Goal: Contribute content: Contribute content

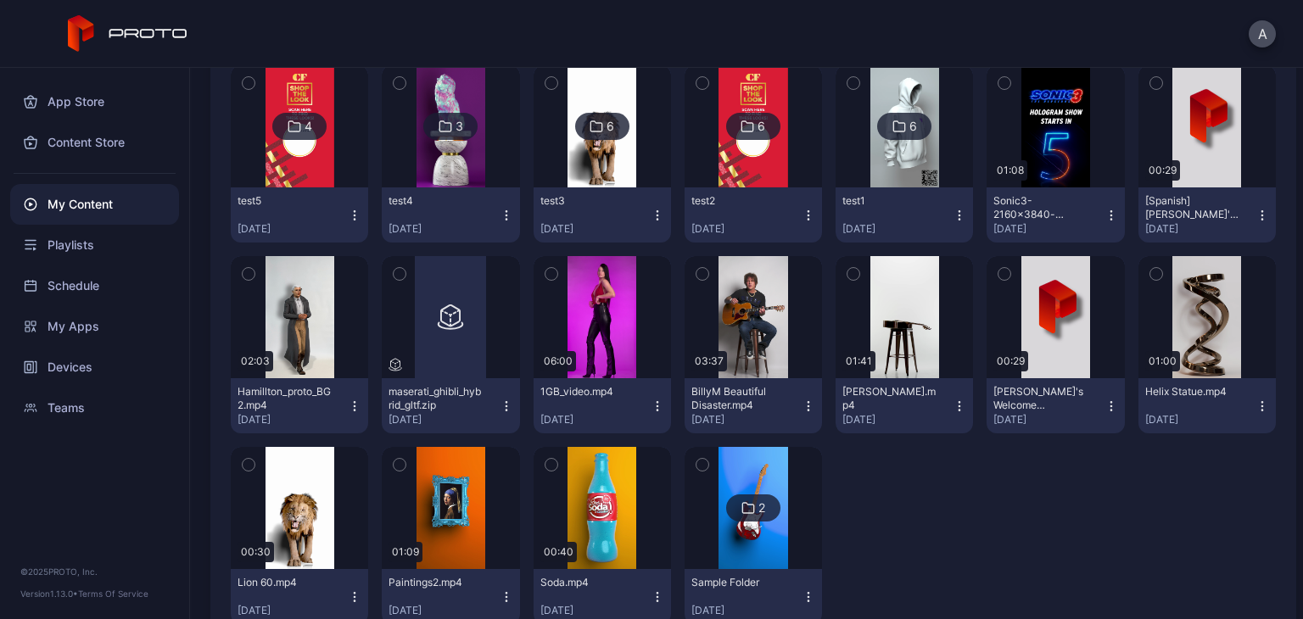
scroll to position [3920, 0]
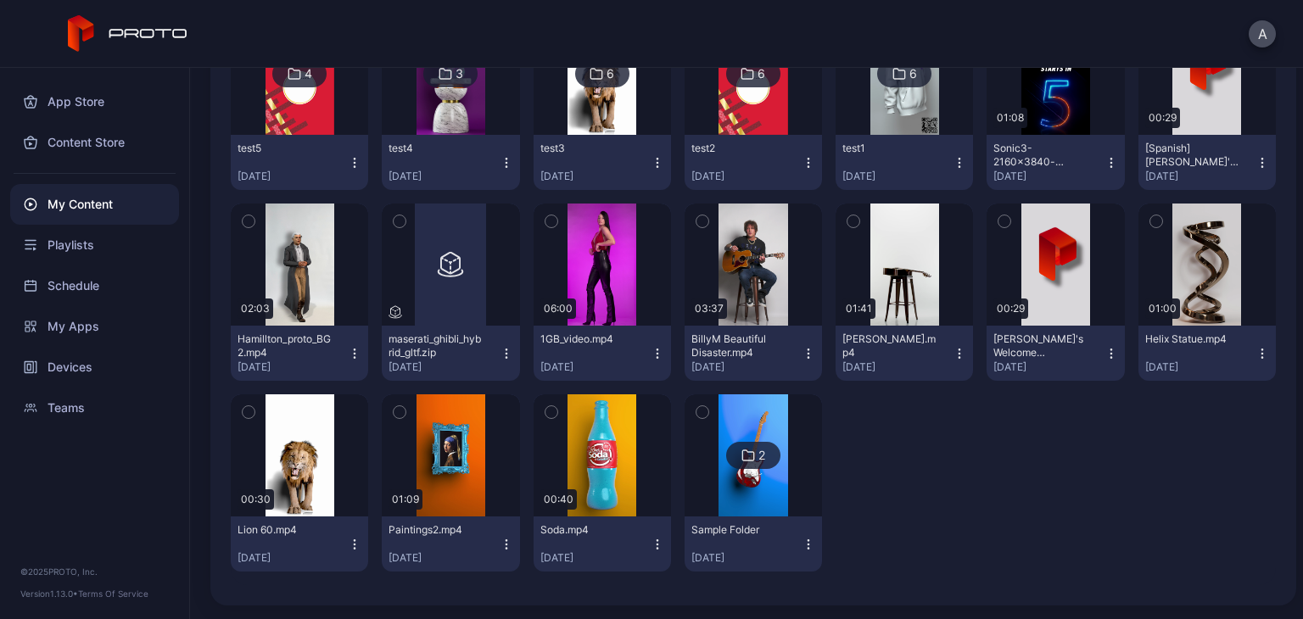
click at [748, 430] on img at bounding box center [752, 455] width 69 height 122
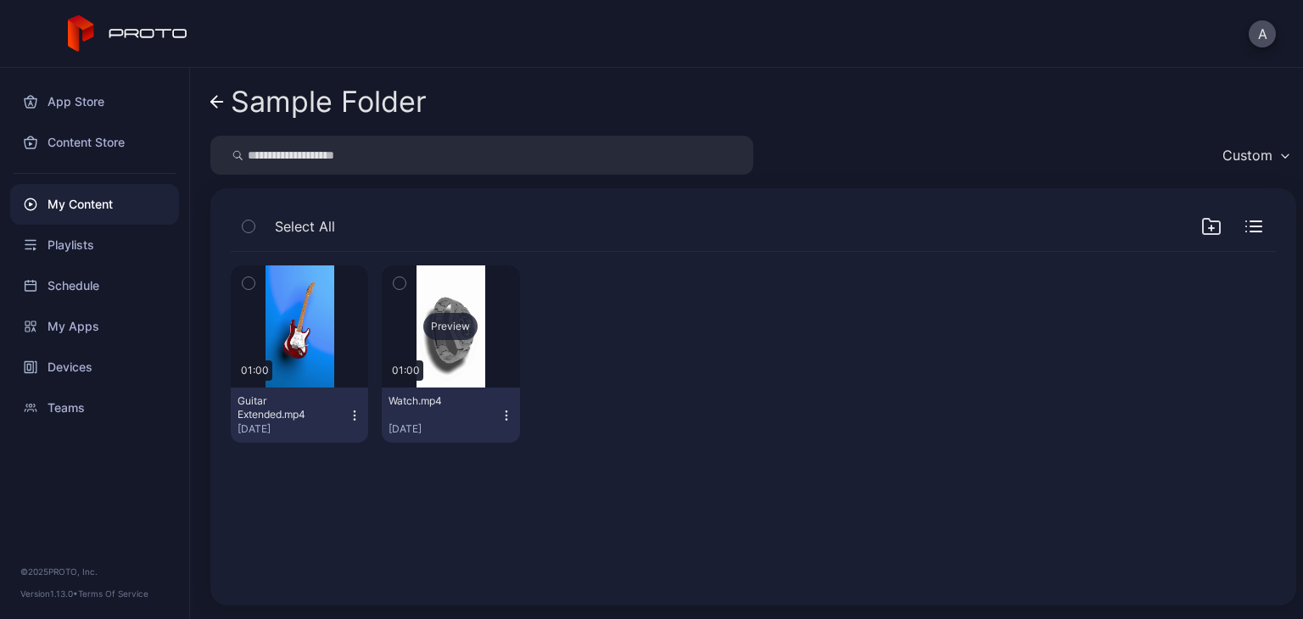
click at [422, 340] on div "Preview" at bounding box center [450, 326] width 137 height 122
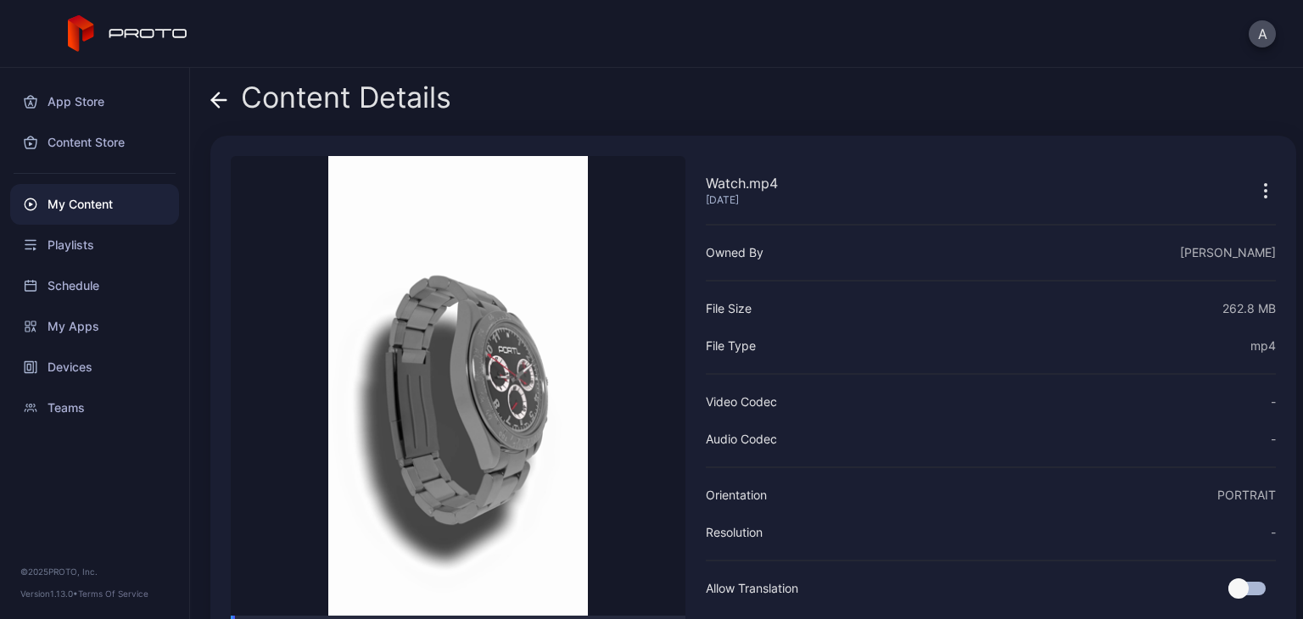
click at [219, 105] on icon at bounding box center [218, 100] width 17 height 17
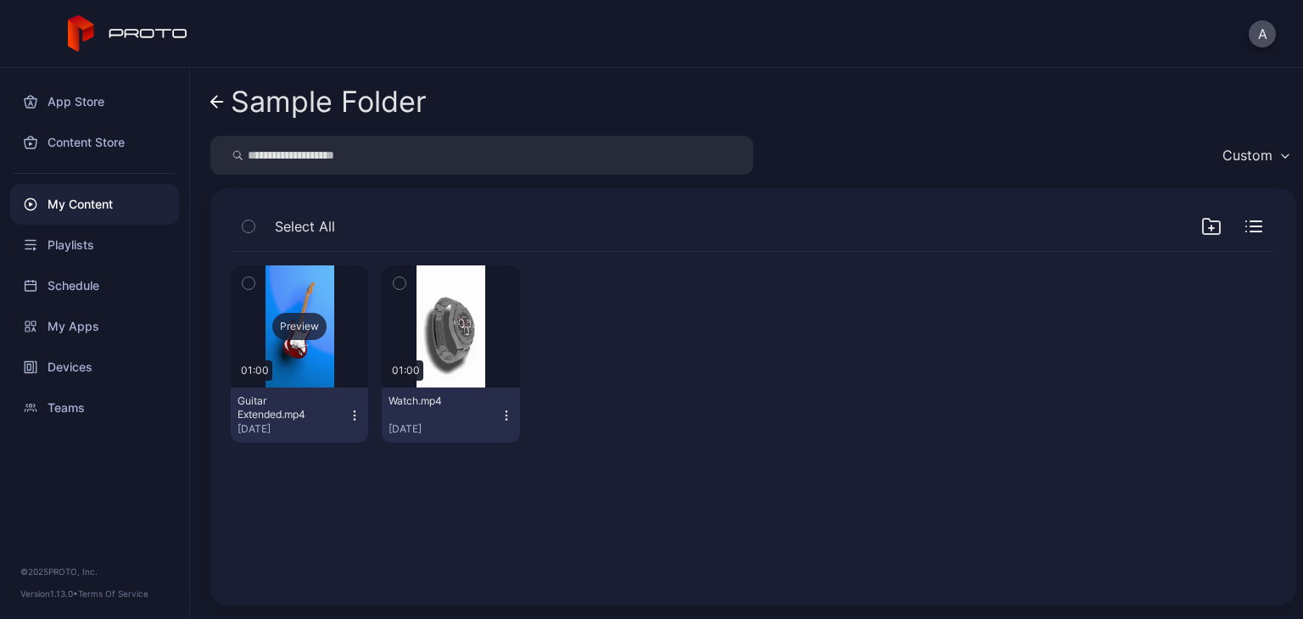
click at [336, 338] on div "Preview" at bounding box center [299, 326] width 137 height 122
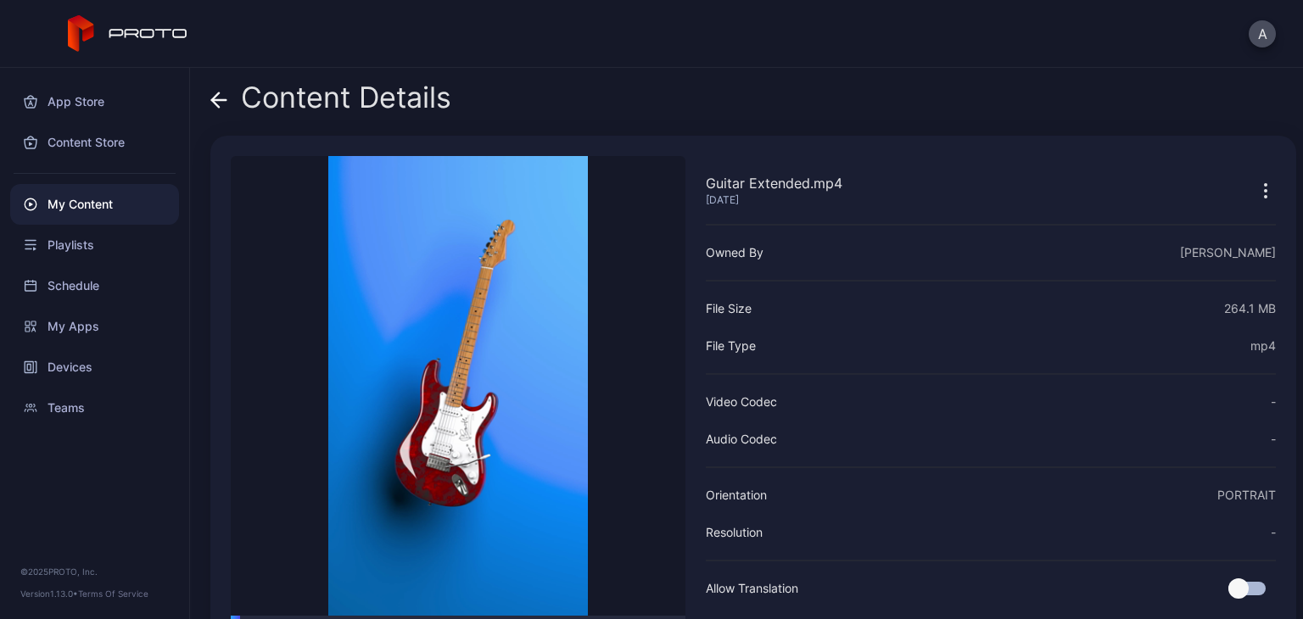
click at [218, 98] on icon at bounding box center [218, 100] width 17 height 17
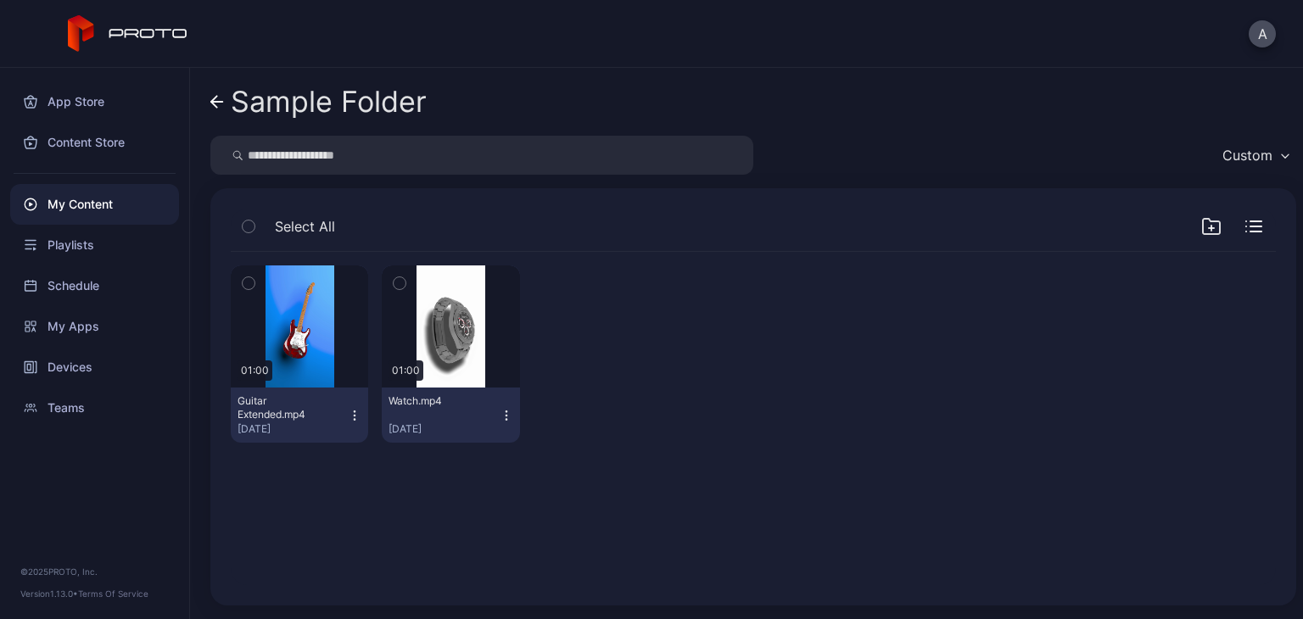
click at [90, 201] on div "My Content" at bounding box center [94, 204] width 169 height 41
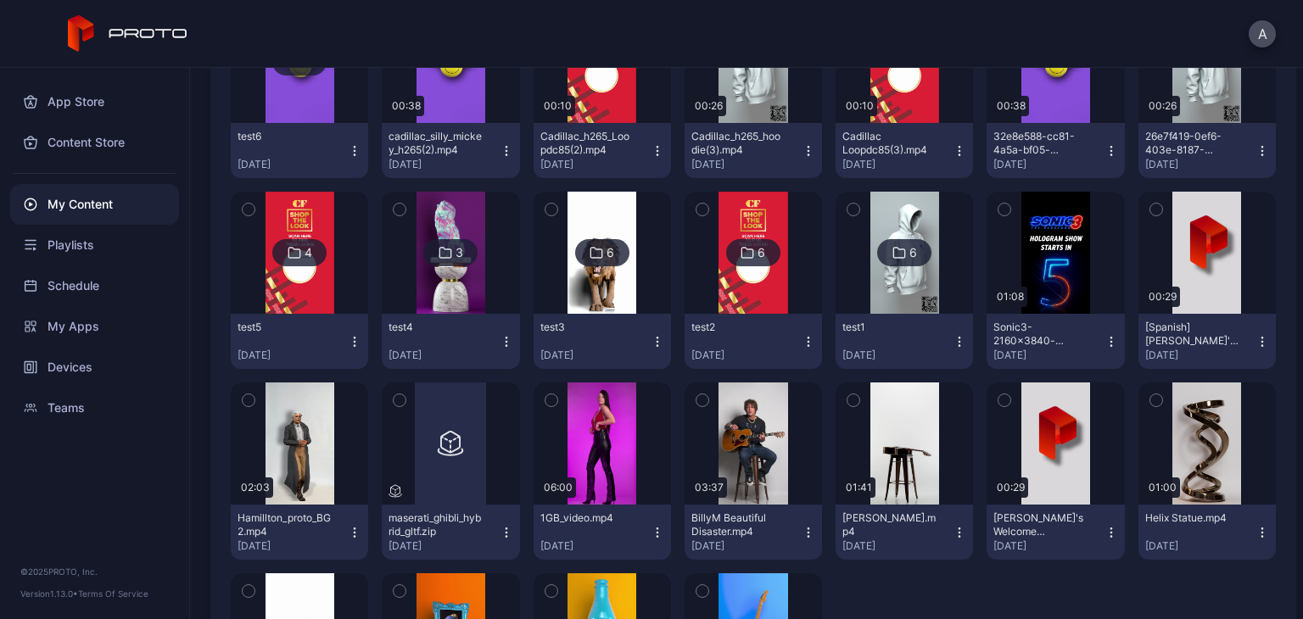
scroll to position [3750, 0]
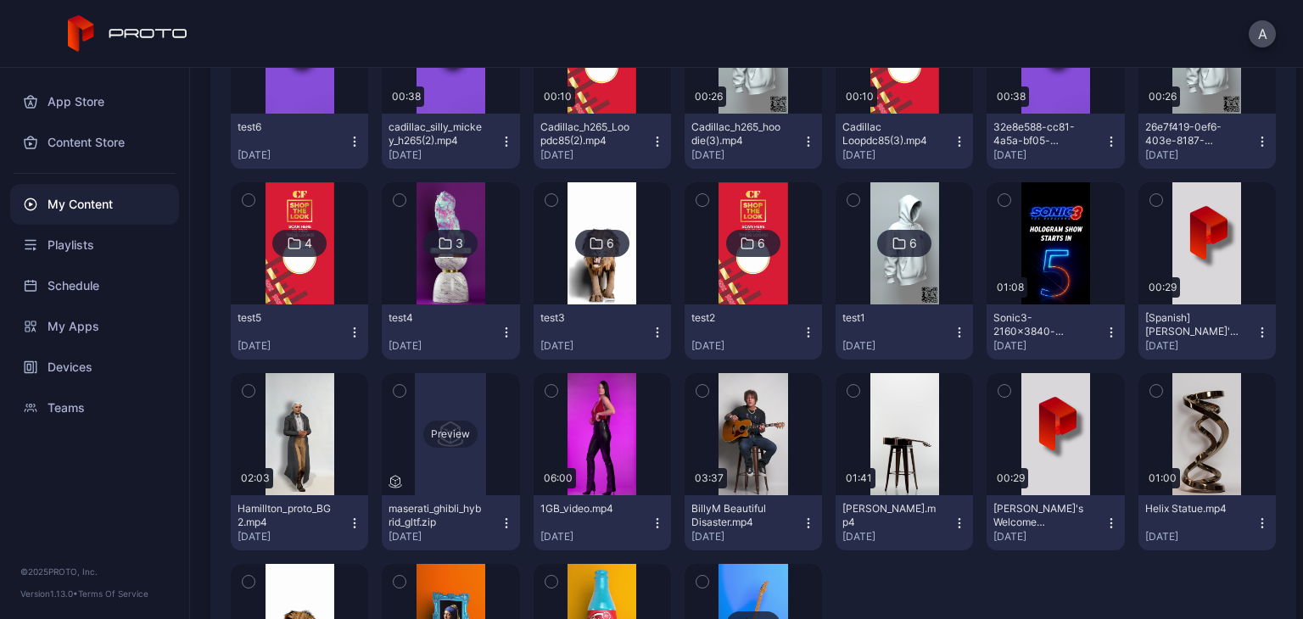
click at [461, 480] on div "Preview" at bounding box center [450, 434] width 137 height 122
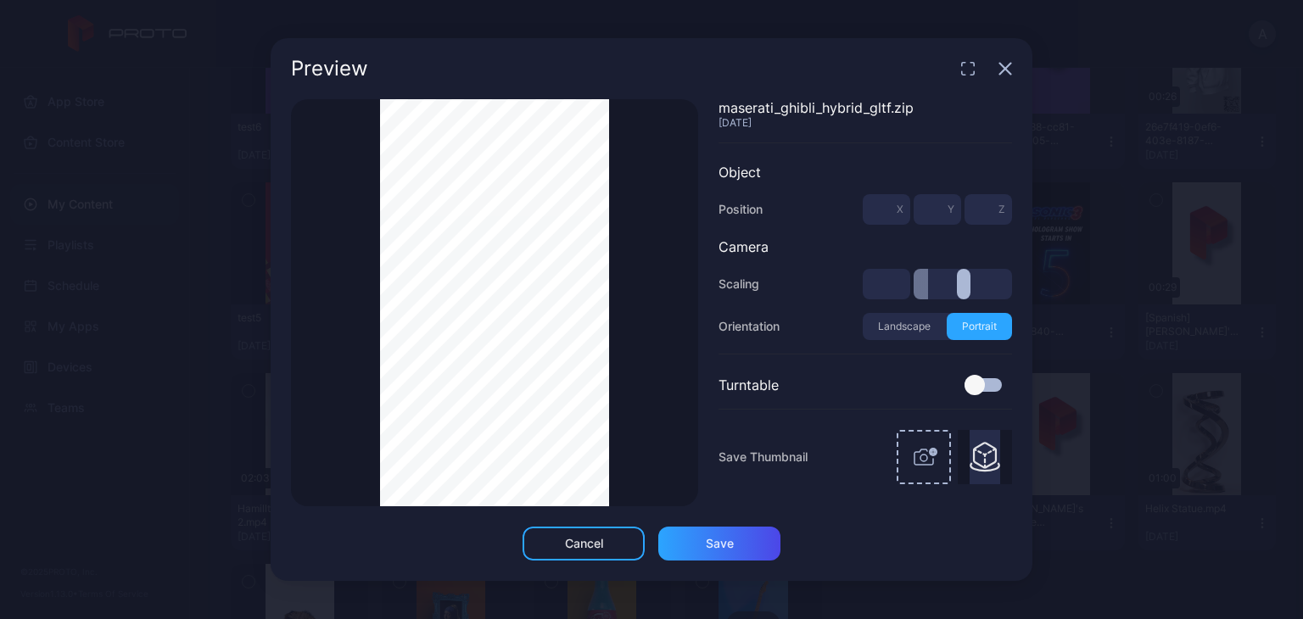
click at [356, 243] on div "Thumbnail Saved" at bounding box center [494, 302] width 407 height 407
click at [1014, 67] on div "Preview" at bounding box center [652, 68] width 762 height 61
click at [1007, 67] on icon "button" at bounding box center [1005, 69] width 11 height 11
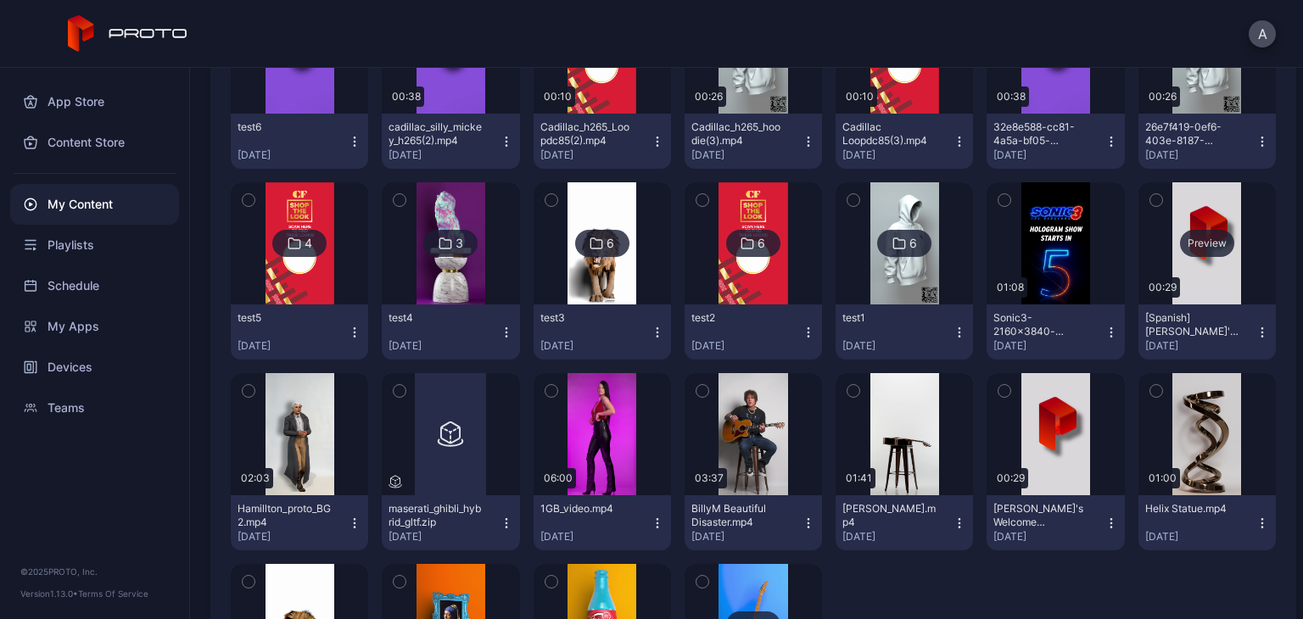
click at [1158, 239] on div "Preview" at bounding box center [1206, 243] width 137 height 122
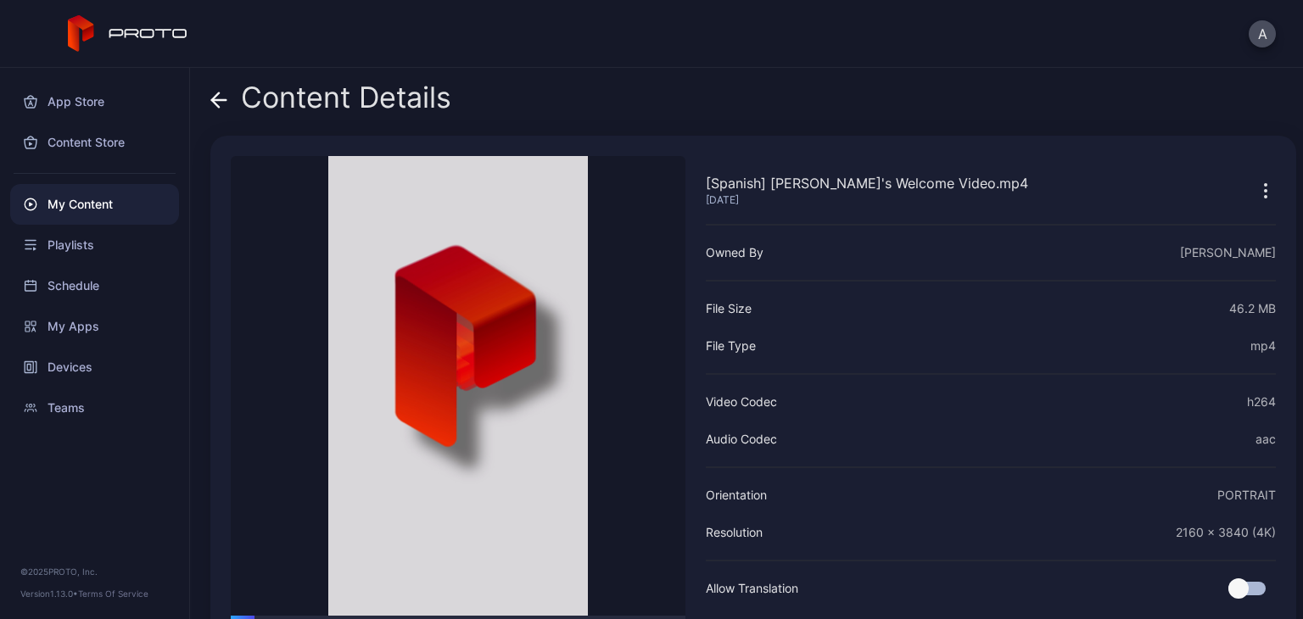
click at [223, 100] on icon at bounding box center [219, 100] width 14 height 0
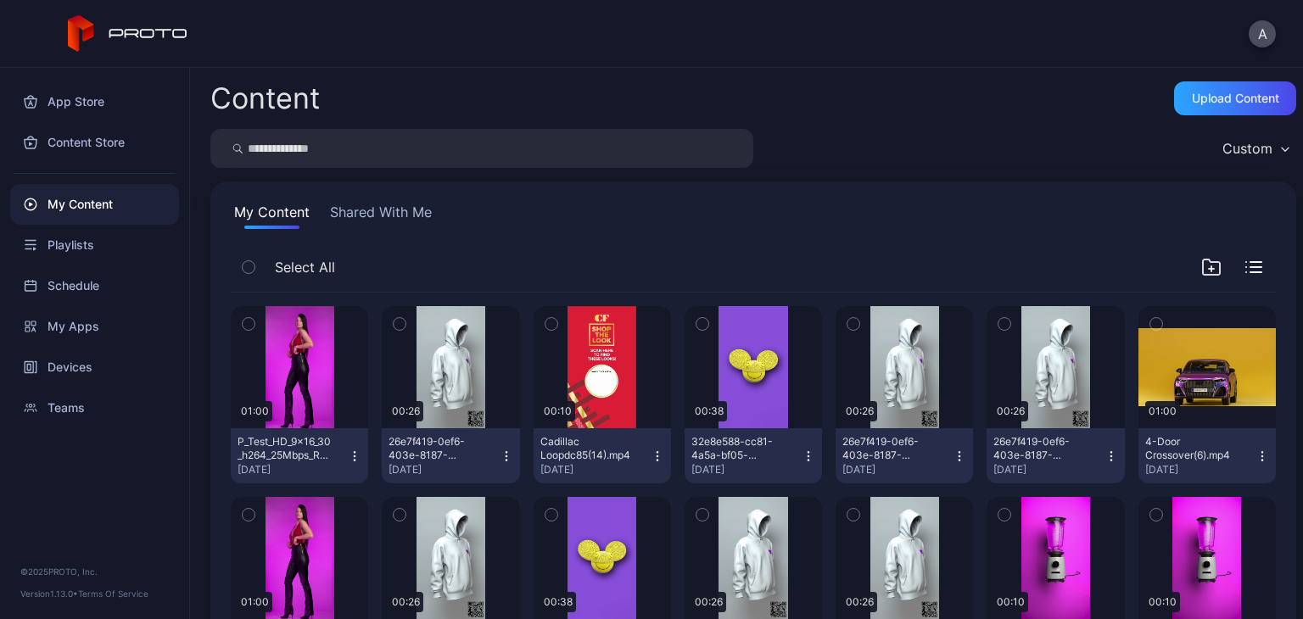
click at [1020, 98] on div "Content Upload Content" at bounding box center [753, 98] width 1086 height 34
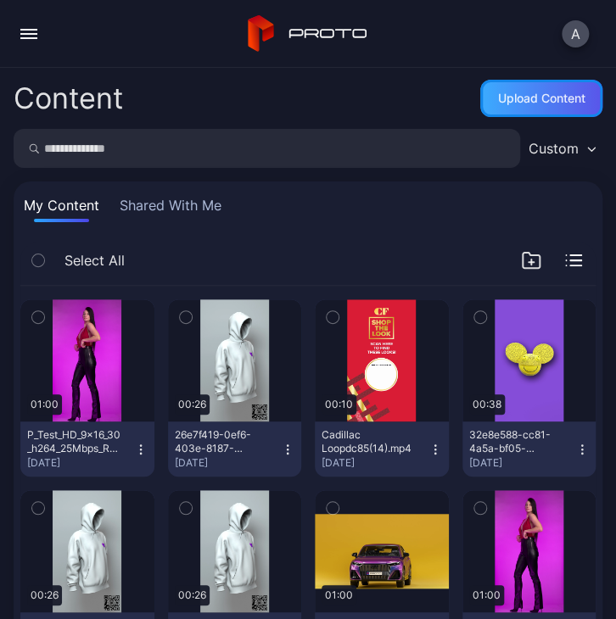
click at [567, 112] on div "Upload Content" at bounding box center [541, 98] width 122 height 37
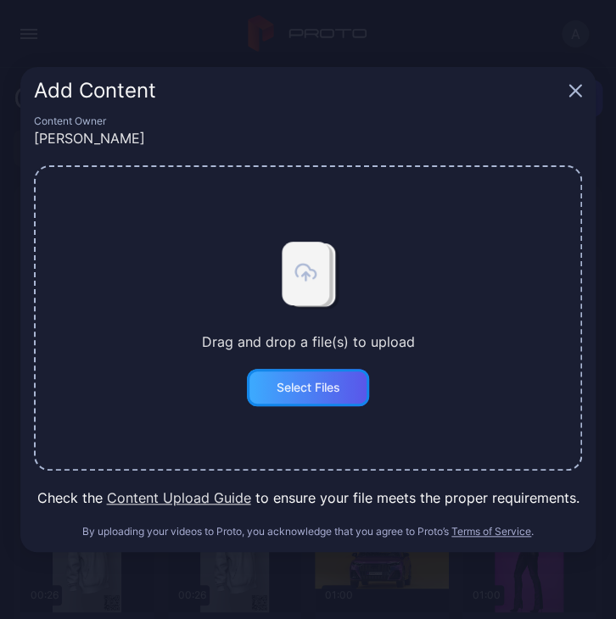
click at [311, 374] on div "Select Files" at bounding box center [308, 387] width 122 height 37
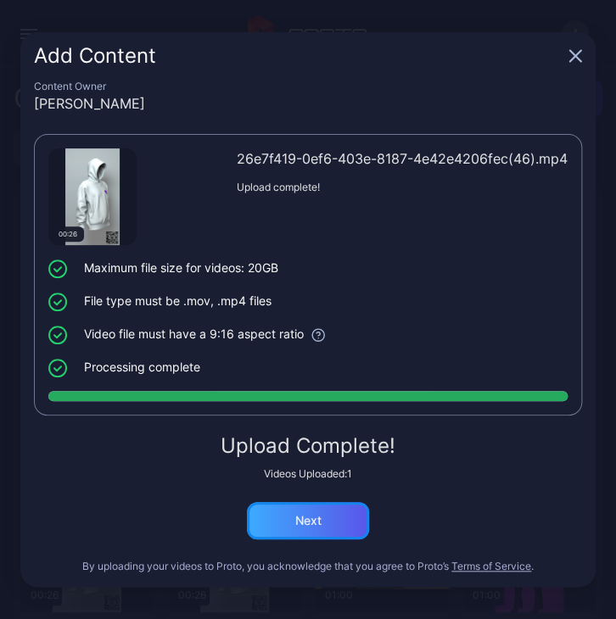
click at [319, 534] on div "Next" at bounding box center [308, 520] width 122 height 37
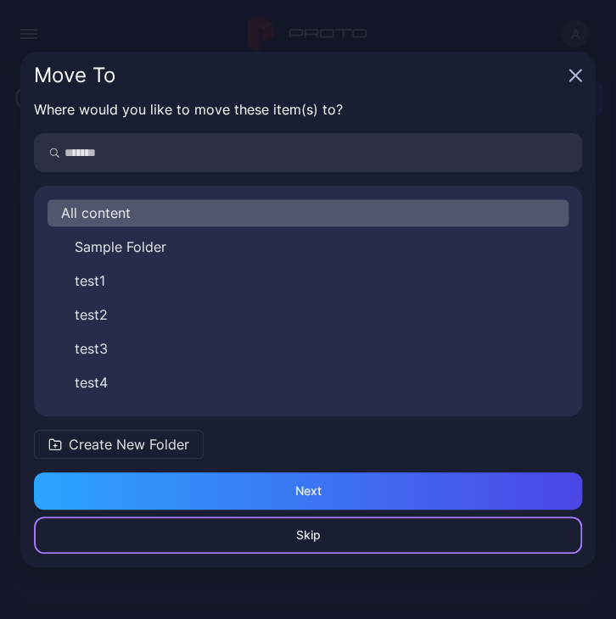
click at [329, 528] on div "Skip" at bounding box center [308, 535] width 548 height 37
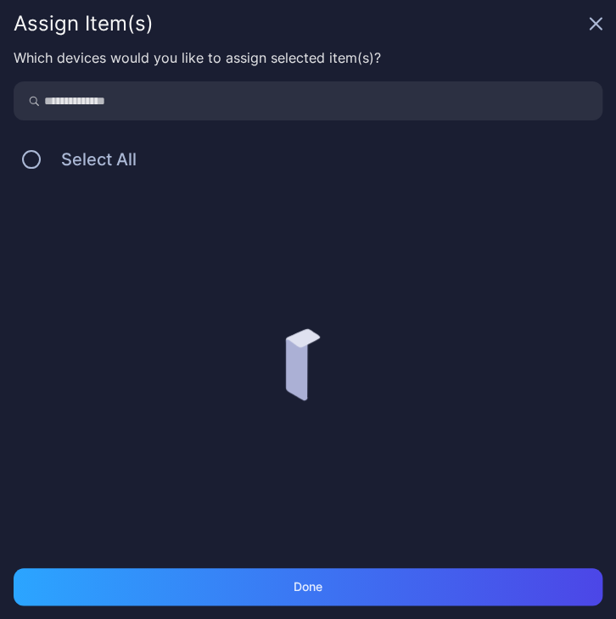
click at [316, 564] on div "Which devices would you like to assign selected item(s)? Select All" at bounding box center [308, 307] width 616 height 521
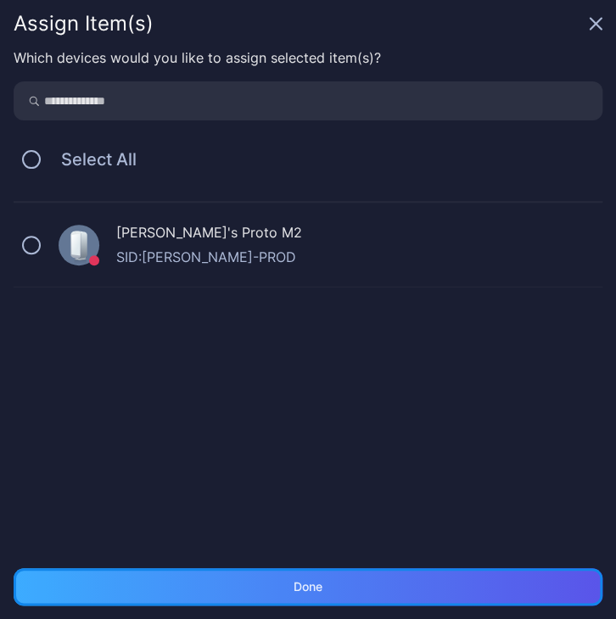
click at [316, 578] on div "Done" at bounding box center [308, 586] width 589 height 37
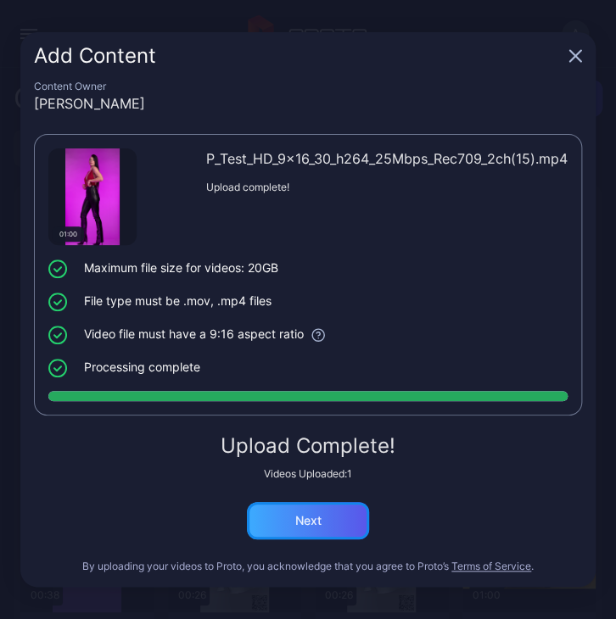
click at [316, 514] on div "Next" at bounding box center [308, 521] width 26 height 14
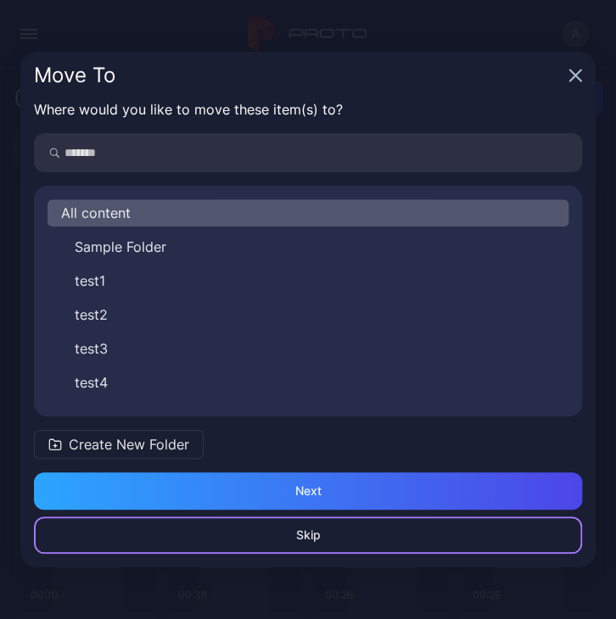
click at [331, 530] on div "Skip" at bounding box center [308, 535] width 548 height 37
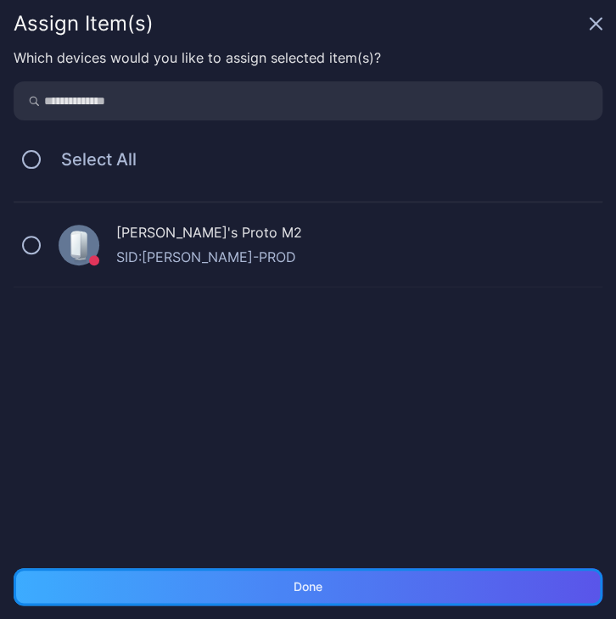
click at [332, 587] on div "Done" at bounding box center [308, 586] width 589 height 37
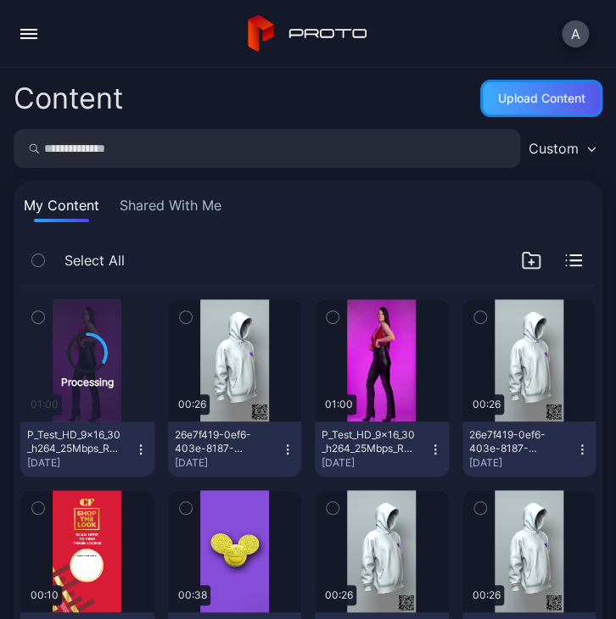
click at [503, 102] on div "Upload Content" at bounding box center [541, 99] width 87 height 14
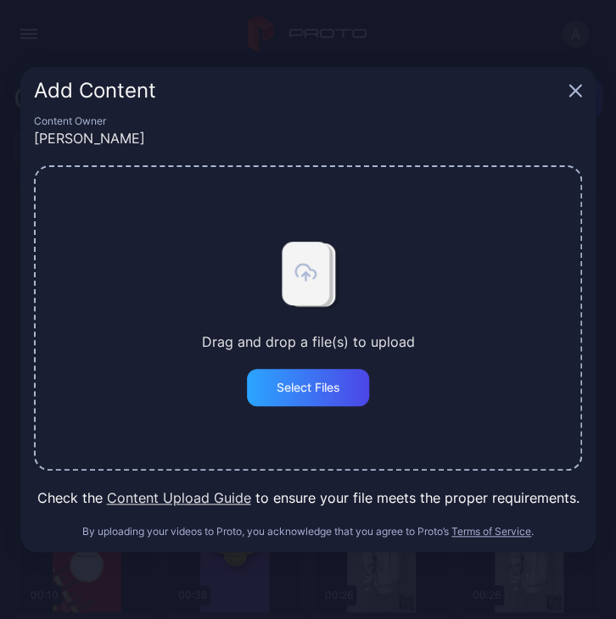
drag, startPoint x: 397, startPoint y: 92, endPoint x: 413, endPoint y: 82, distance: 19.1
click at [397, 92] on div "Add Content" at bounding box center [298, 91] width 528 height 20
click at [570, 96] on icon "button" at bounding box center [575, 91] width 11 height 11
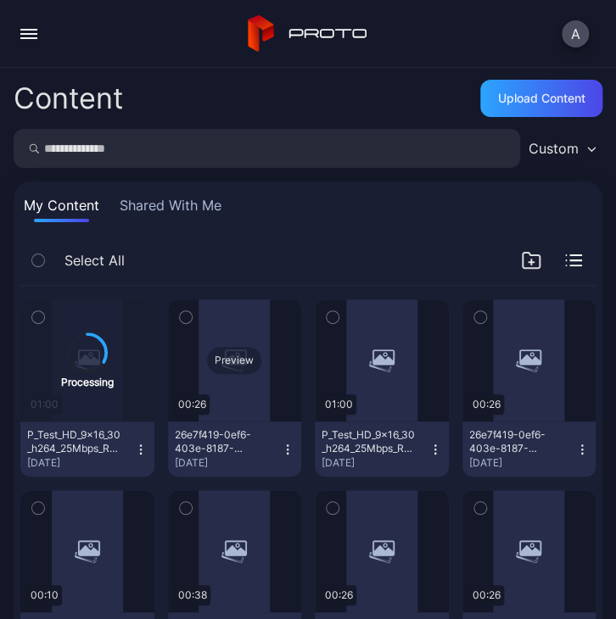
click at [246, 400] on div "Preview" at bounding box center [235, 360] width 134 height 122
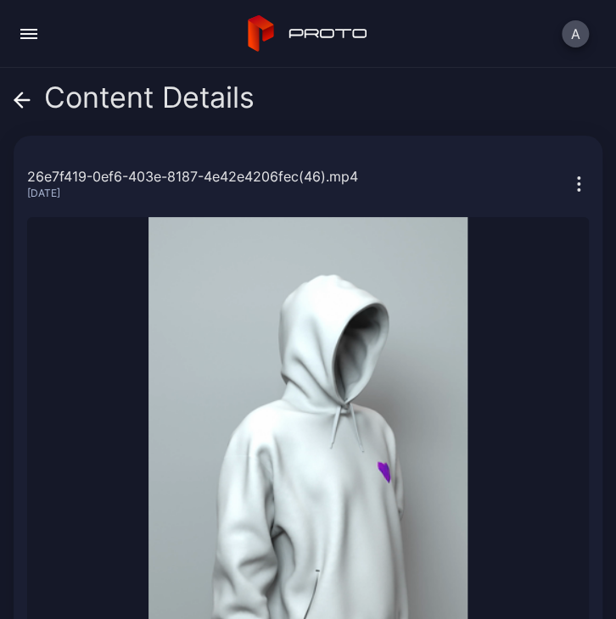
click at [26, 97] on icon at bounding box center [22, 100] width 17 height 17
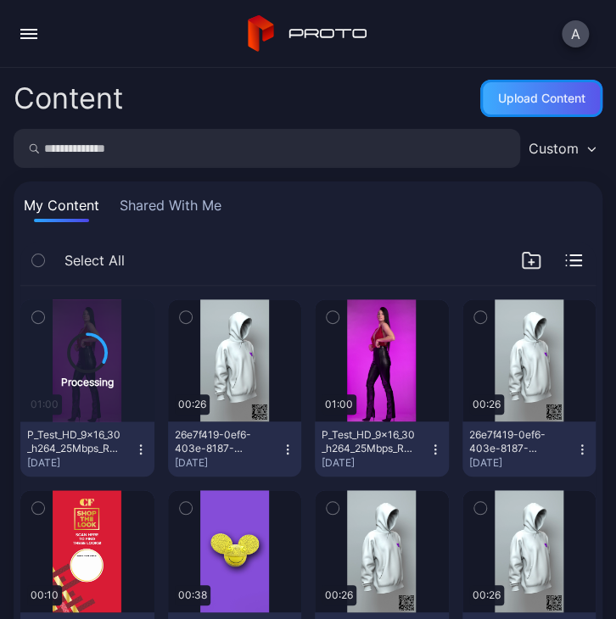
click at [580, 103] on div "Upload Content" at bounding box center [541, 98] width 122 height 37
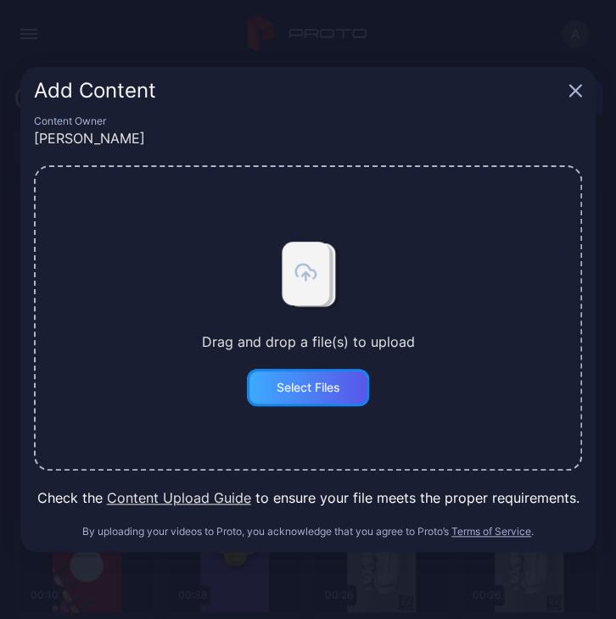
click at [295, 400] on div "Select Files" at bounding box center [308, 387] width 122 height 37
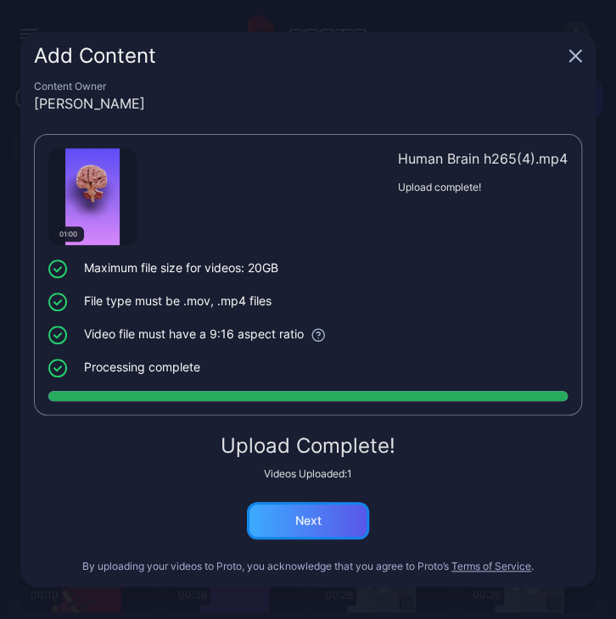
click at [332, 520] on div "Next" at bounding box center [308, 520] width 122 height 37
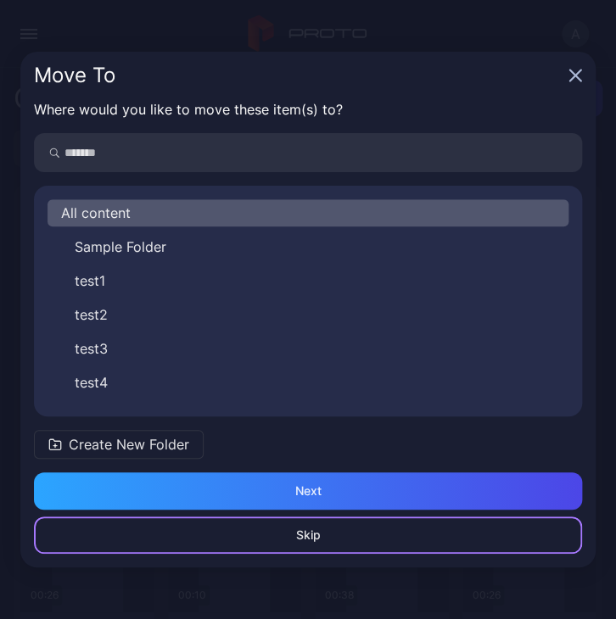
click at [332, 534] on div "Skip" at bounding box center [308, 535] width 548 height 37
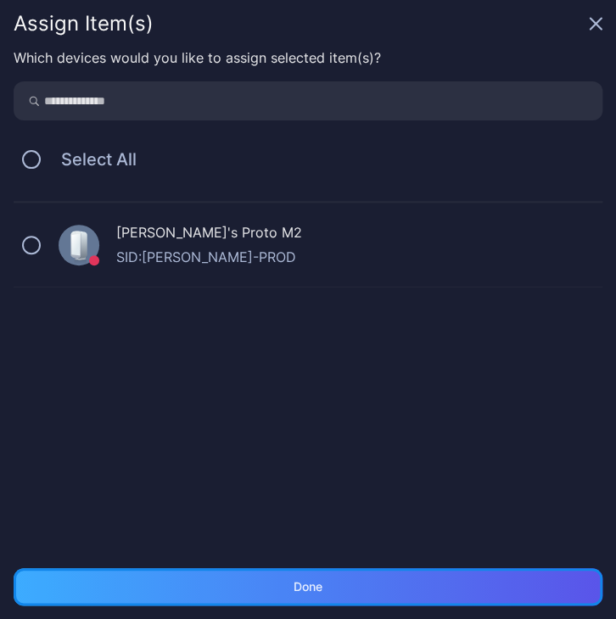
click at [311, 586] on div "Done" at bounding box center [307, 587] width 29 height 14
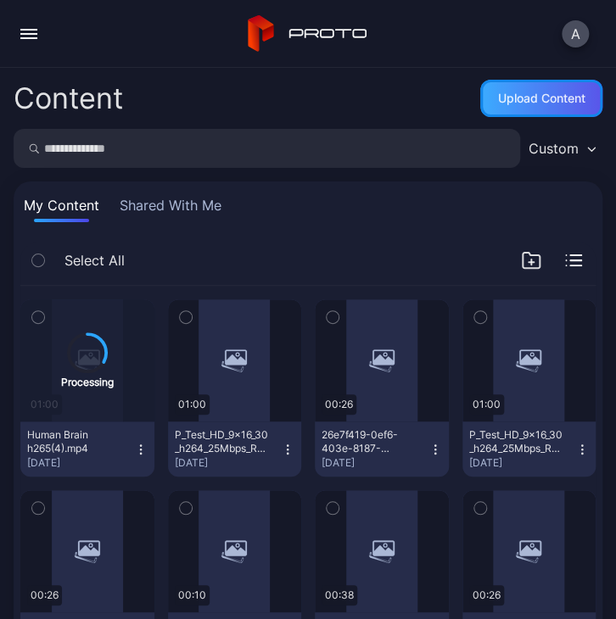
click at [511, 98] on div "Upload Content" at bounding box center [541, 99] width 87 height 14
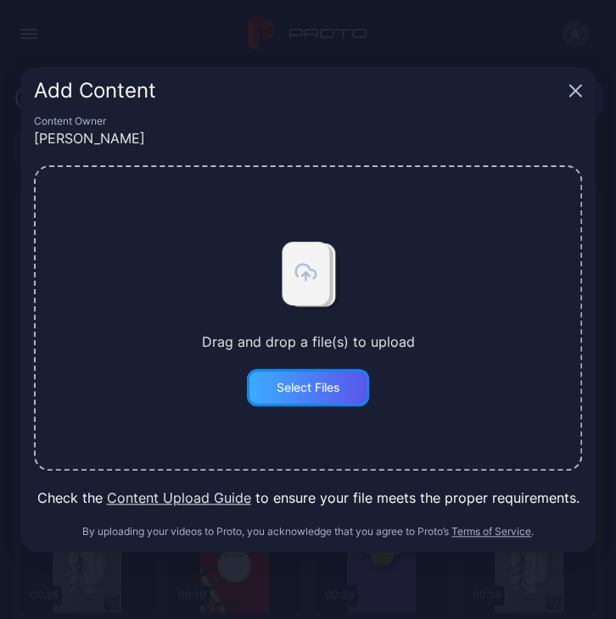
click at [253, 386] on div "Select Files" at bounding box center [308, 387] width 122 height 37
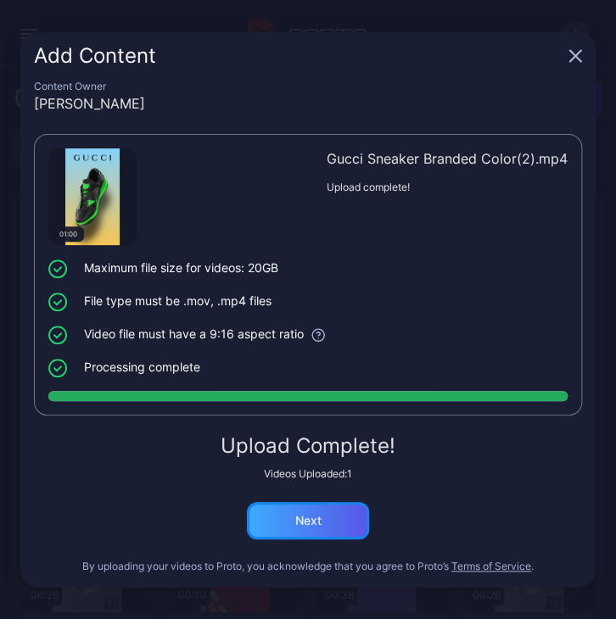
click at [344, 525] on div "Next" at bounding box center [308, 520] width 122 height 37
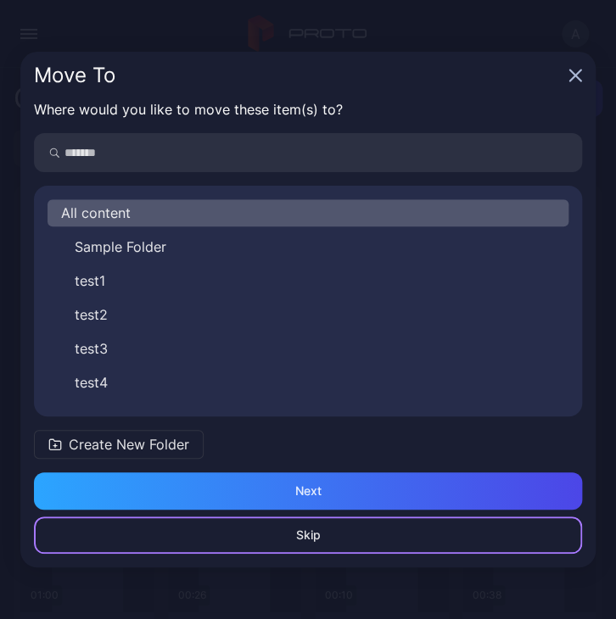
click at [344, 540] on div "Skip" at bounding box center [308, 535] width 548 height 37
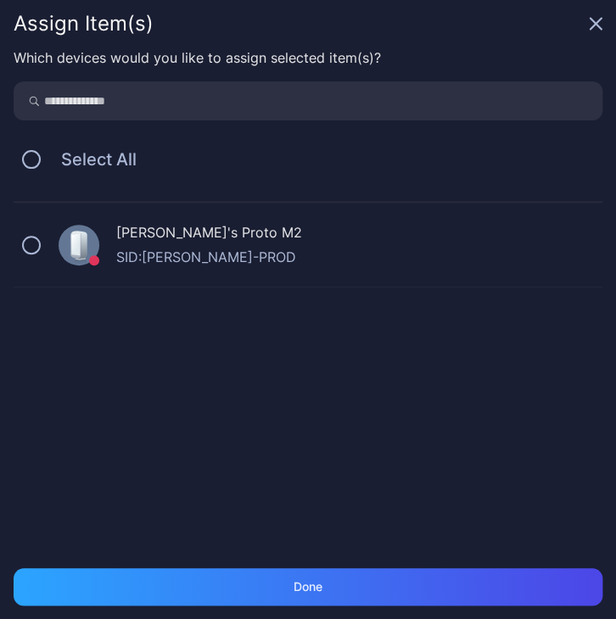
click at [590, 30] on icon "button" at bounding box center [595, 24] width 11 height 11
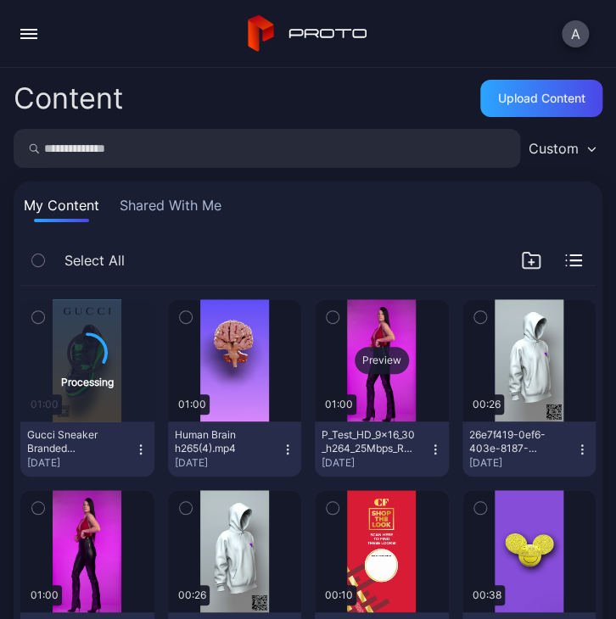
click at [358, 373] on div "Preview" at bounding box center [382, 360] width 54 height 27
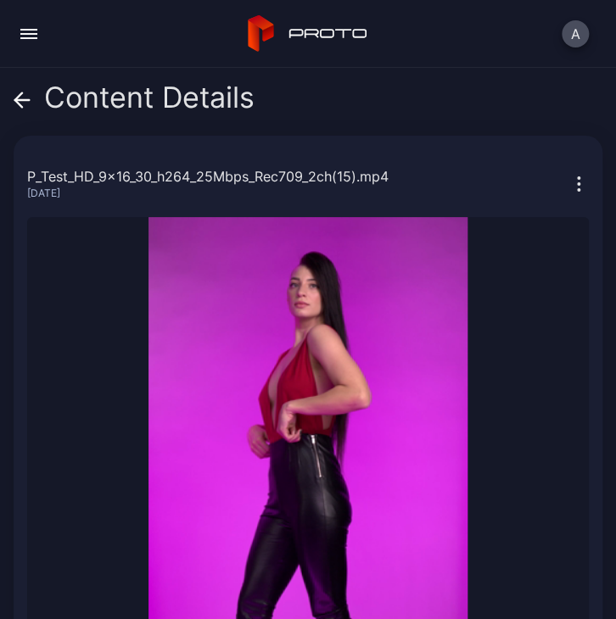
click at [23, 94] on icon at bounding box center [22, 100] width 17 height 17
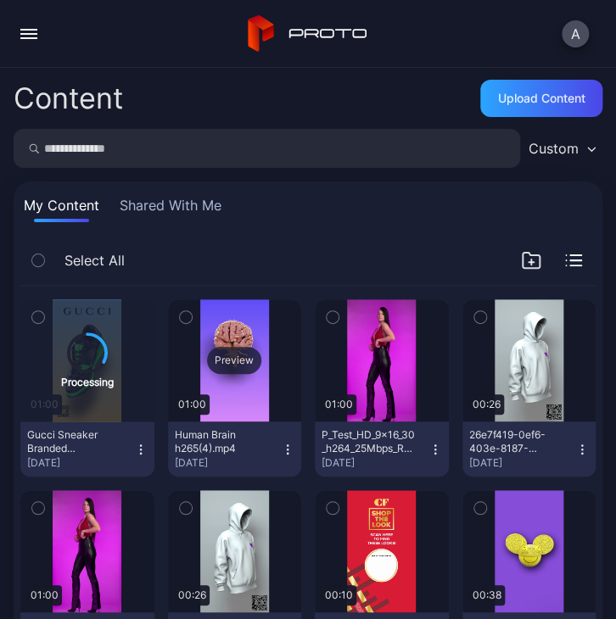
click at [234, 385] on div "Preview" at bounding box center [235, 360] width 134 height 122
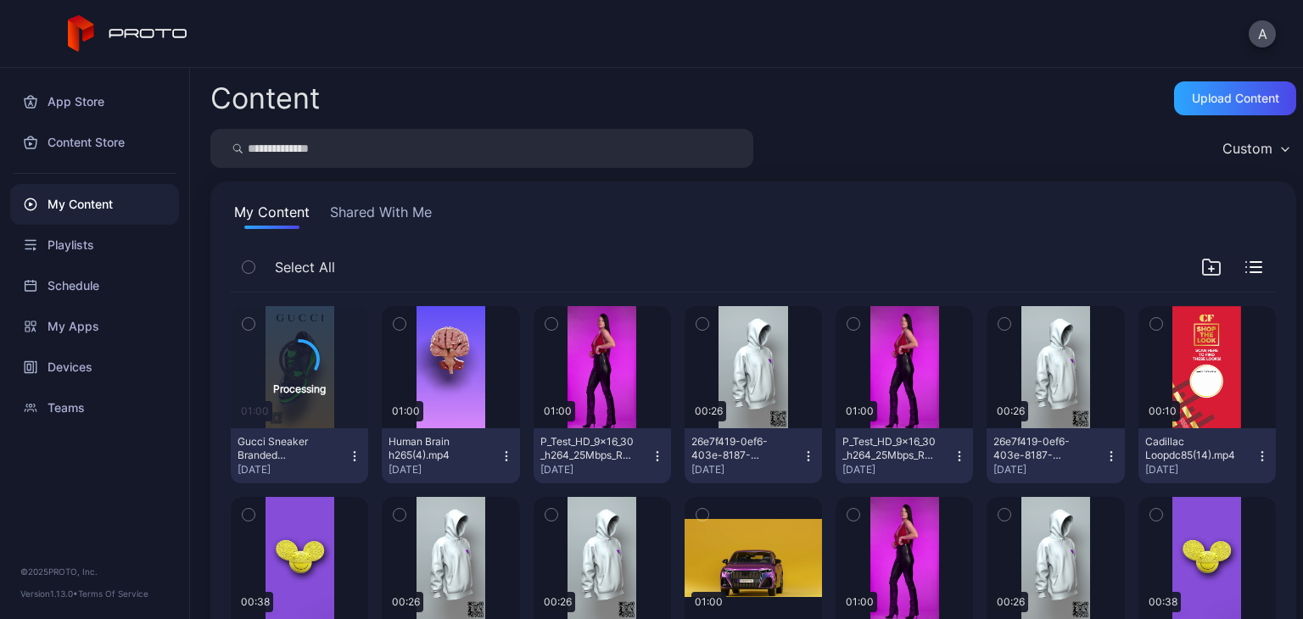
scroll to position [7, 0]
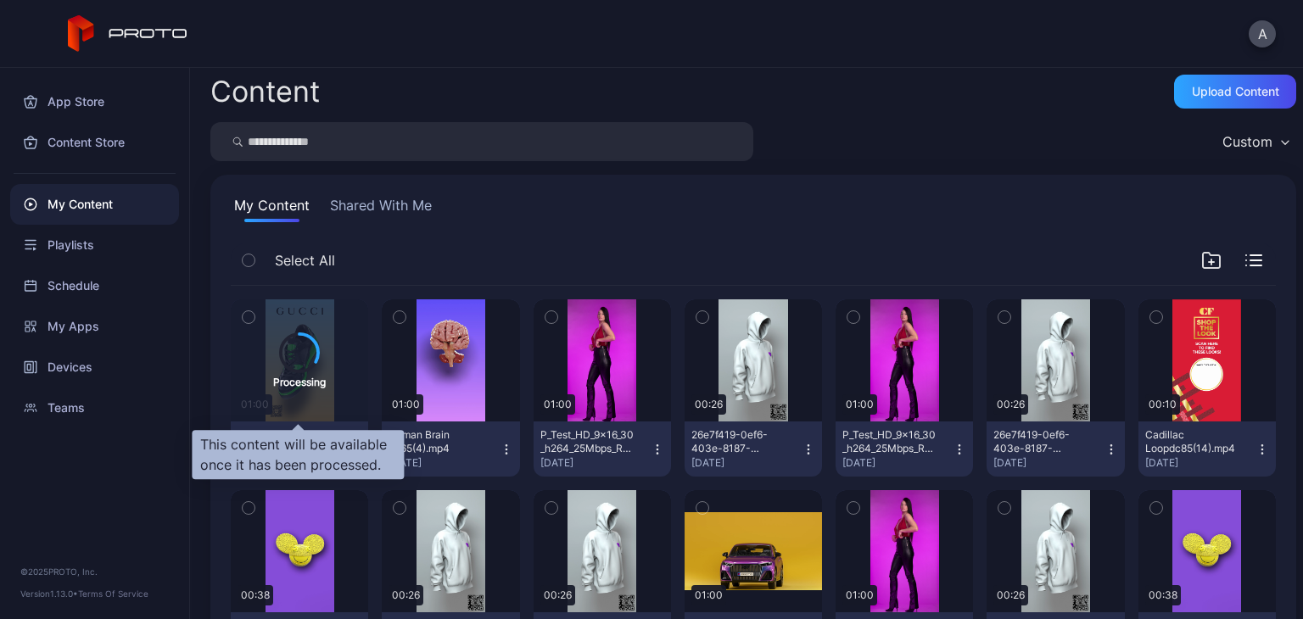
click at [292, 313] on div "Processing" at bounding box center [299, 360] width 137 height 122
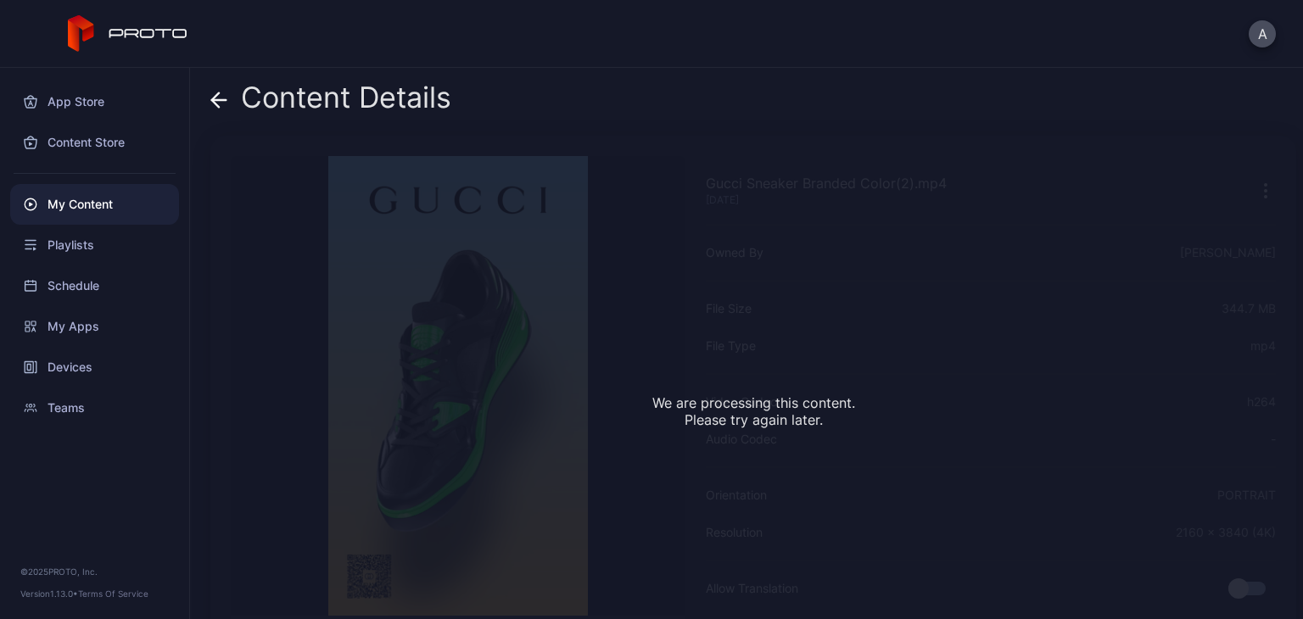
click at [221, 100] on icon at bounding box center [219, 100] width 14 height 0
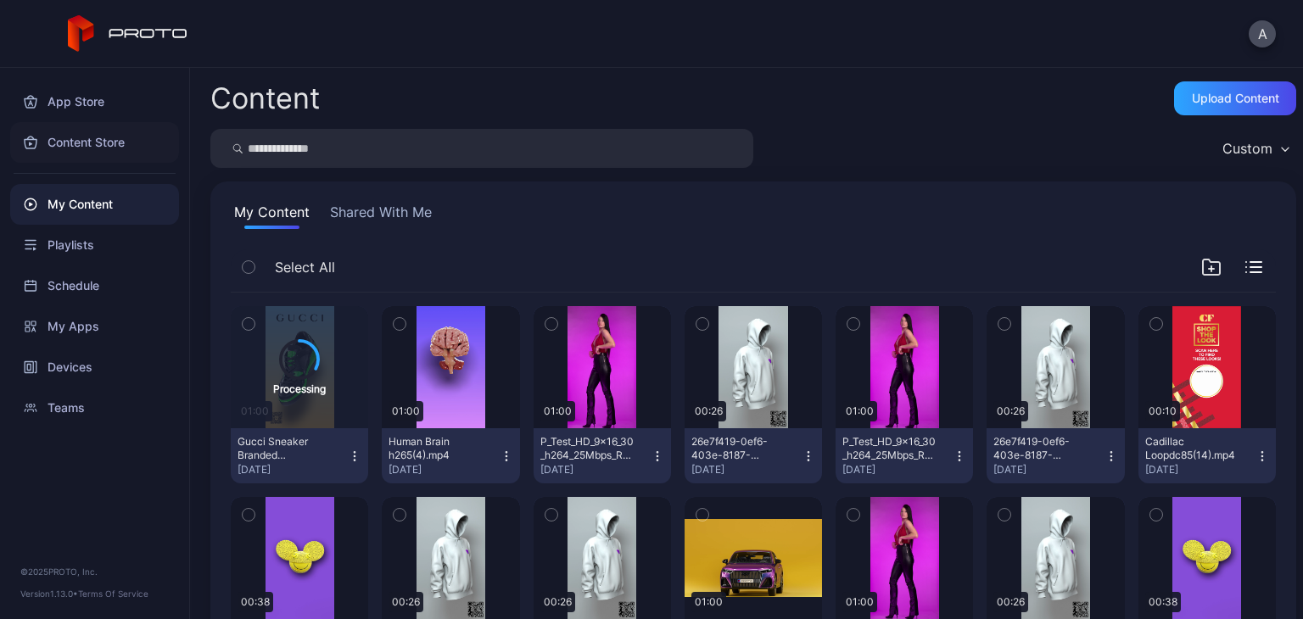
scroll to position [7, 0]
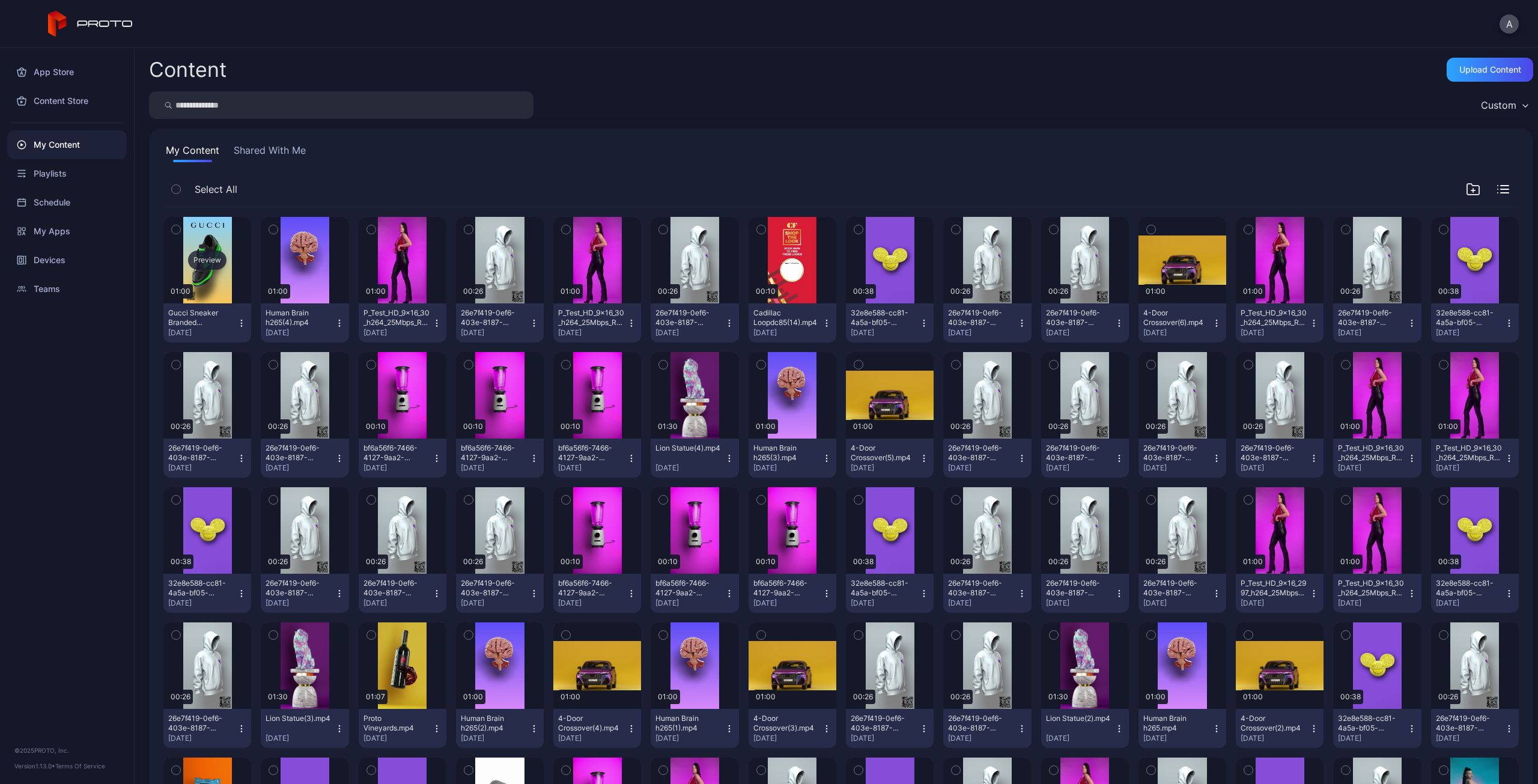
click at [203, 279] on div "Preview" at bounding box center [208, 260] width 88 height 86
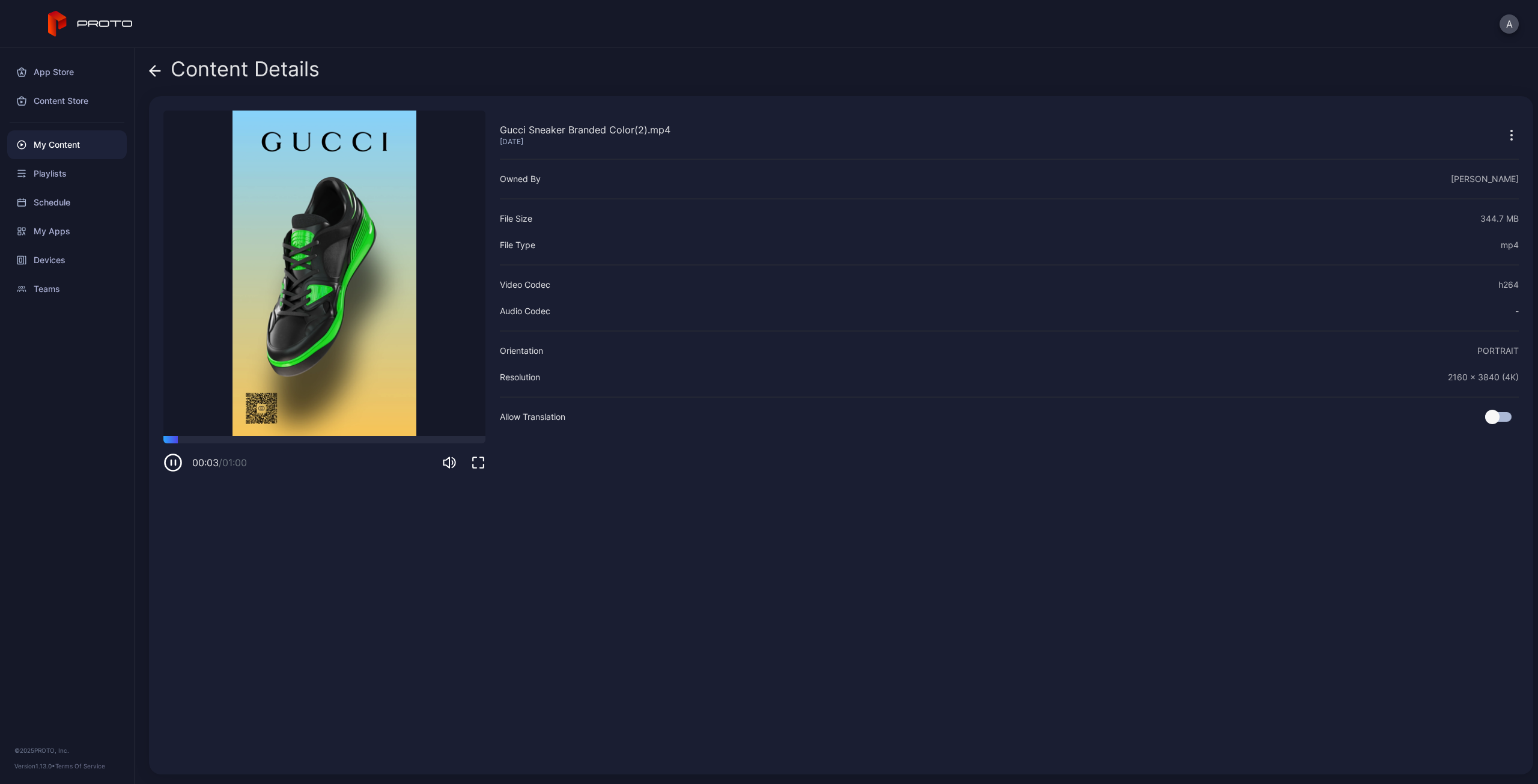
click at [157, 67] on icon at bounding box center [154, 71] width 12 height 12
